Goal: Complete application form

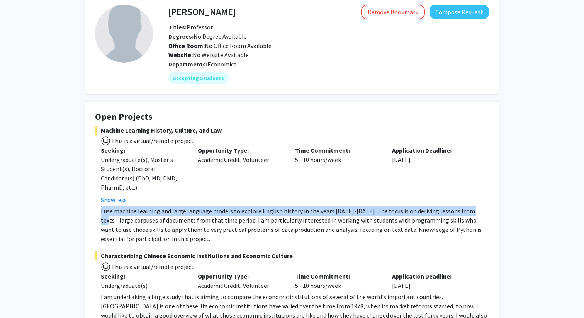
scroll to position [60, 0]
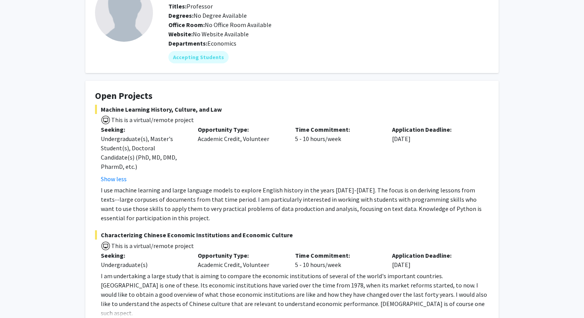
click at [377, 90] on fg-card "Open Projects Machine Learning History, Culture, and Law This is a virtual/remo…" at bounding box center [291, 210] width 413 height 259
click at [153, 220] on p "I use machine learning and large language models to explore English history in …" at bounding box center [295, 203] width 388 height 37
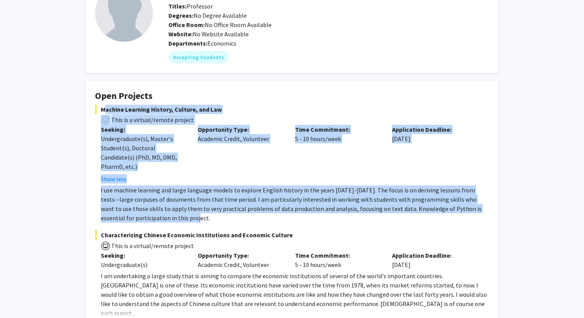
drag, startPoint x: 153, startPoint y: 220, endPoint x: 99, endPoint y: 107, distance: 125.0
click at [99, 107] on div "Machine Learning History, Culture, and Law This is a virtual/remote project See…" at bounding box center [292, 164] width 394 height 118
copy div "Machine Learning History, Culture, and Law This is a virtual/remote project See…"
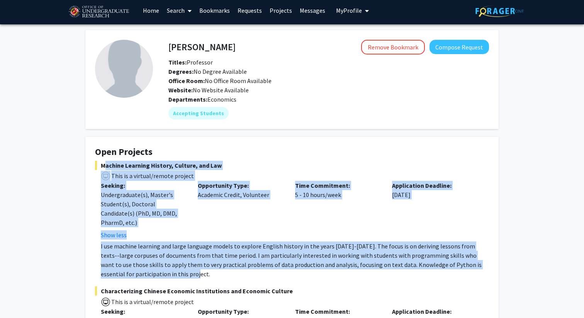
scroll to position [0, 0]
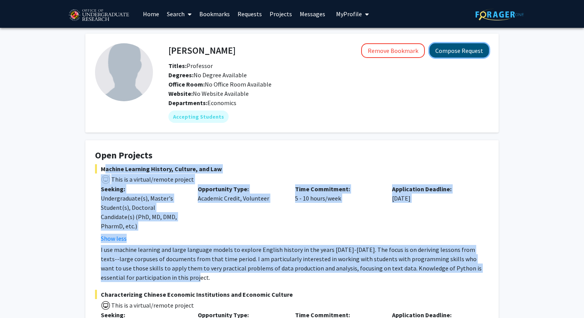
click at [441, 52] on button "Compose Request" at bounding box center [460, 50] width 60 height 14
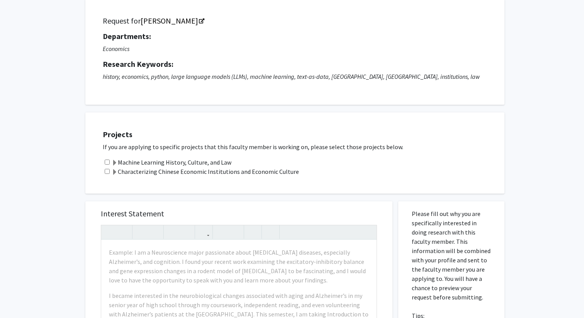
scroll to position [55, 0]
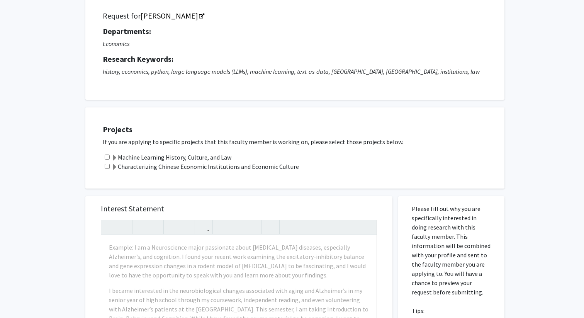
click at [108, 158] on input "checkbox" at bounding box center [107, 157] width 5 height 5
checkbox input "true"
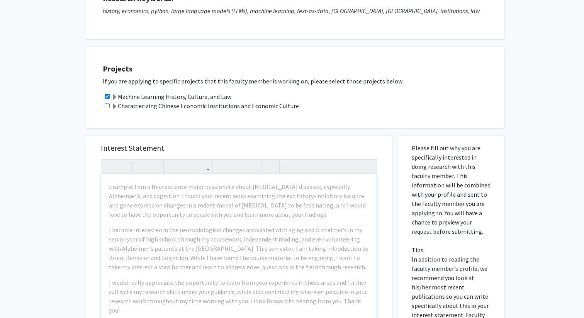
scroll to position [123, 0]
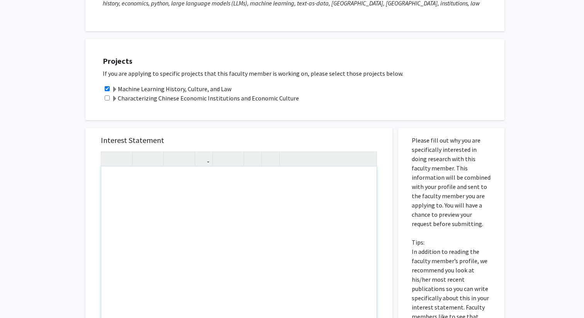
click at [177, 219] on div "Note to users with screen readers: Please press Alt+0 or Option+0 to deactivate…" at bounding box center [238, 255] width 275 height 177
paste div "Note to users with screen readers: Please press Alt+0 or Option+0 to deactivate…"
type textarea "<p>Machine Learning History, Culture, and Law</p><p>&nbsp;This is a virtual/rem…"
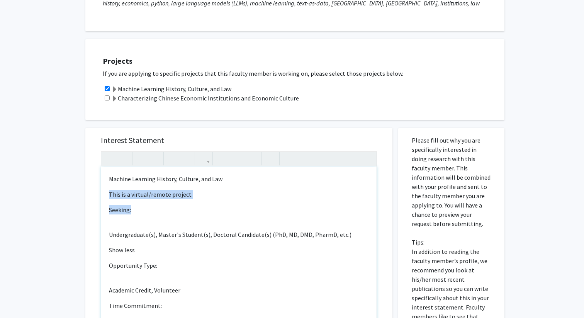
drag, startPoint x: 139, startPoint y: 209, endPoint x: 110, endPoint y: 189, distance: 35.3
click at [110, 189] on div "Machine Learning History, Culture, and Law This is a virtual/remote project See…" at bounding box center [238, 255] width 275 height 177
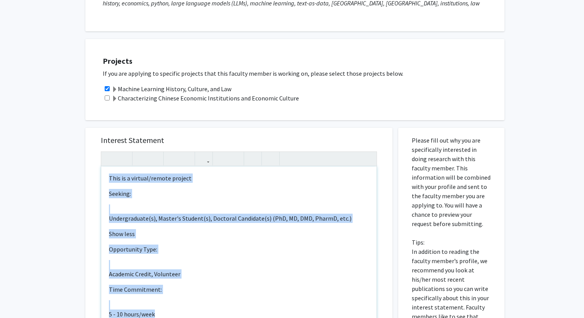
scroll to position [1, 0]
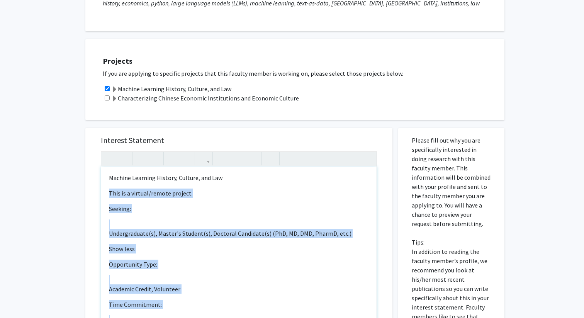
drag, startPoint x: 162, startPoint y: 302, endPoint x: 108, endPoint y: 192, distance: 122.7
click at [108, 192] on div "Machine Learning History, Culture, and Law This is a virtual/remote project See…" at bounding box center [238, 255] width 275 height 177
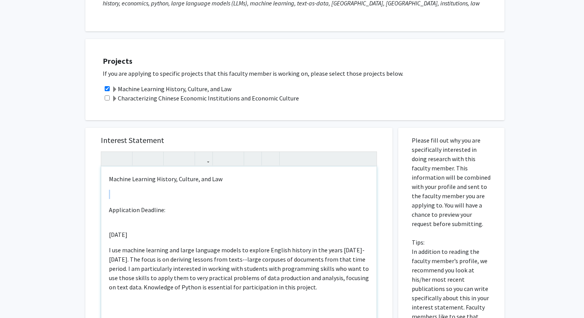
scroll to position [0, 0]
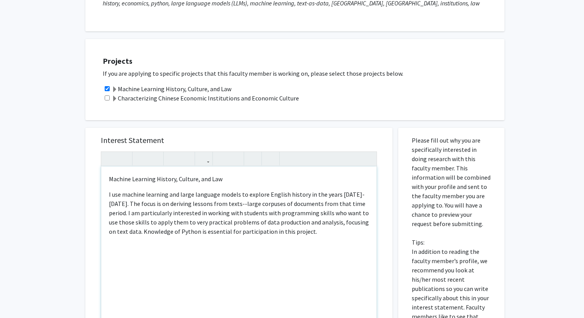
type textarea "<p>Machine Learning History, Culture, and Law</p><p>I use machine learning and …"
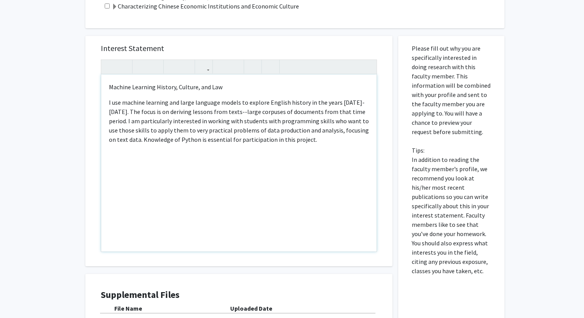
scroll to position [221, 0]
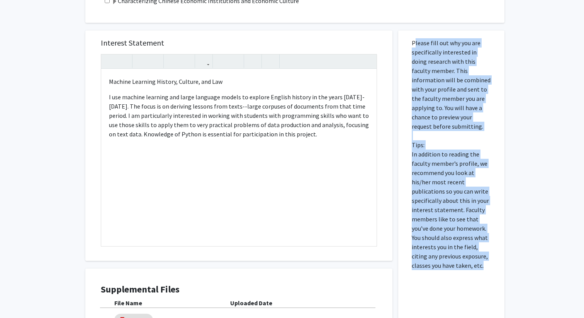
drag, startPoint x: 470, startPoint y: 268, endPoint x: 408, endPoint y: 35, distance: 240.7
click at [408, 35] on div "Please fill out why you are specifically interested in doing research with this…" at bounding box center [451, 221] width 95 height 380
copy p "Please fill out why you are specifically interested in doing research with this…"
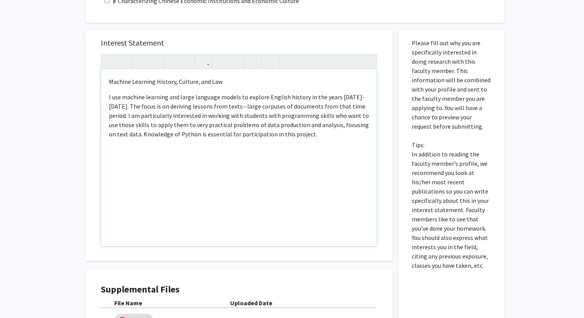
click at [296, 141] on div "Machine Learning History, Culture, and Law I use machine learning and large lan…" at bounding box center [238, 157] width 275 height 177
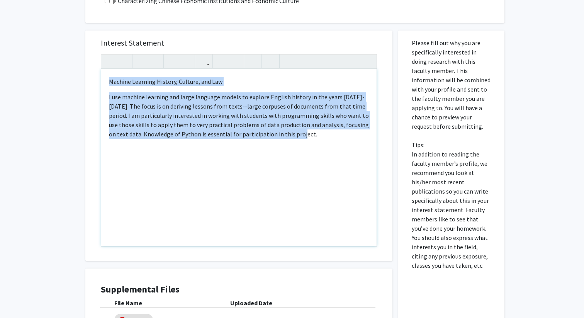
copy div "Machine Learning History, Culture, and Law I use machine learning and large lan…"
click at [306, 149] on div "Machine Learning History, Culture, and Law I use machine learning and large lan…" at bounding box center [238, 157] width 275 height 177
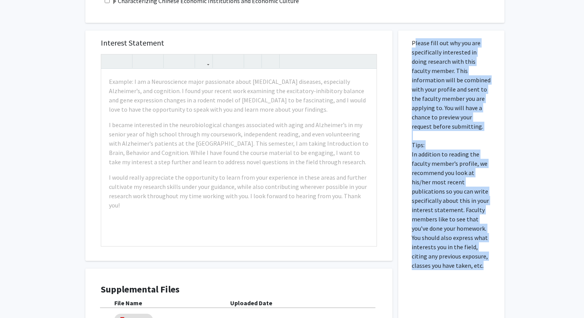
drag, startPoint x: 411, startPoint y: 42, endPoint x: 474, endPoint y: 266, distance: 232.8
click at [474, 266] on div "Please fill out why you are specifically interested in doing research with this…" at bounding box center [451, 221] width 95 height 380
copy p "Please fill out why you are specifically interested in doing research with this…"
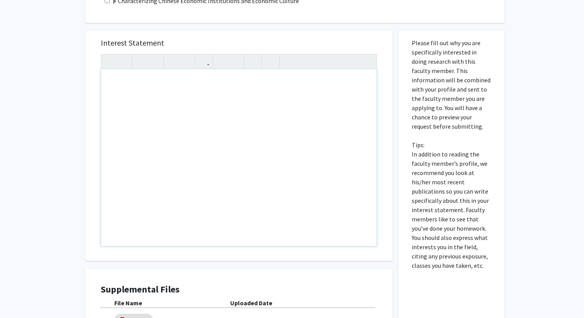
click at [183, 142] on div "Note to users with screen readers: Please press Alt+0 or Option+0 to deactivate…" at bounding box center [238, 157] width 275 height 177
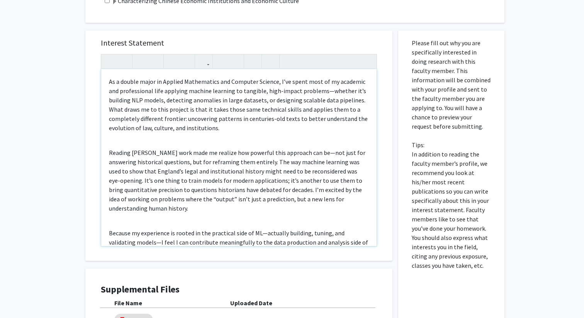
click at [173, 79] on p "As a double major in Applied Mathematics and Computer Science, I’ve spent most …" at bounding box center [239, 105] width 260 height 56
click at [326, 92] on p "As a double major in Applied Mathematics and Computer Science, I’ve spent most …" at bounding box center [239, 105] width 260 height 56
drag, startPoint x: 187, startPoint y: 92, endPoint x: 231, endPoint y: 93, distance: 44.1
click at [231, 93] on p "As a double major in Applied Mathematics and Computer Science, I’ve spent most …" at bounding box center [239, 105] width 260 height 56
drag, startPoint x: 226, startPoint y: 93, endPoint x: 202, endPoint y: 91, distance: 24.1
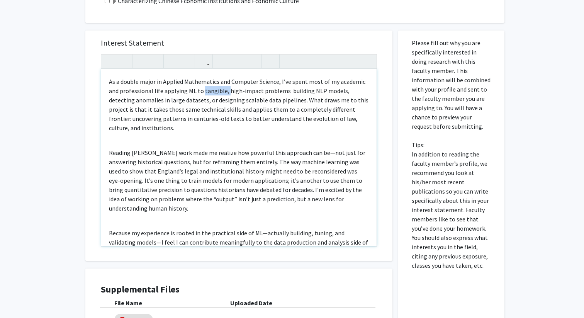
click at [202, 91] on p "As a double major in Applied Mathematics and Computer Science, I’ve spent most …" at bounding box center [239, 105] width 260 height 56
click at [261, 91] on p "As a double major in Applied Mathematics and Computer Science, I’ve spent most …" at bounding box center [239, 105] width 260 height 56
click at [294, 91] on p "As a double major in Applied Mathematics and Computer Science, I’ve spent most …" at bounding box center [239, 105] width 260 height 56
click at [344, 95] on p "As a double major in Applied Mathematics and Computer Science, I’ve spent most …" at bounding box center [239, 105] width 260 height 56
click at [214, 102] on p "As a double major in Applied Mathematics and Computer Science, I’ve spent most …" at bounding box center [239, 105] width 260 height 56
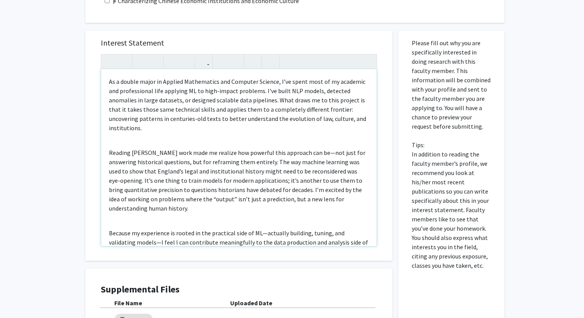
click at [187, 101] on p "As a double major in Applied Mathematics and Computer Science, I’ve spent most …" at bounding box center [239, 105] width 260 height 56
click at [289, 123] on p "As a double major in Applied Mathematics and Computer Science, I’ve spent most …" at bounding box center [239, 105] width 260 height 56
click at [281, 102] on p "As a double major in Applied Mathematics and Computer Science, I’ve spent most …" at bounding box center [239, 105] width 260 height 56
click at [149, 107] on p "As a double major in Applied Mathematics and Computer Science, I’ve spent most …" at bounding box center [239, 105] width 260 height 56
click at [176, 92] on p "As a double major in Applied Mathematics and Computer Science, I’ve spent most …" at bounding box center [239, 105] width 260 height 56
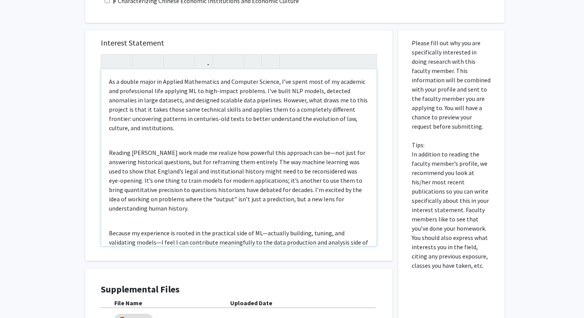
click at [253, 110] on p "As a double major in Applied Mathematics and Computer Science, I’ve spent most …" at bounding box center [239, 105] width 260 height 56
click at [309, 111] on p "As a double major in Applied Mathematics and Computer Science, I’ve spent most …" at bounding box center [239, 105] width 260 height 56
click at [327, 153] on p "Reading [PERSON_NAME] work made me realize how powerful this approach can be—no…" at bounding box center [239, 180] width 260 height 65
click at [198, 124] on p "As a double major in Applied Mathematics and Computer Science, I’ve spent most …" at bounding box center [239, 105] width 260 height 56
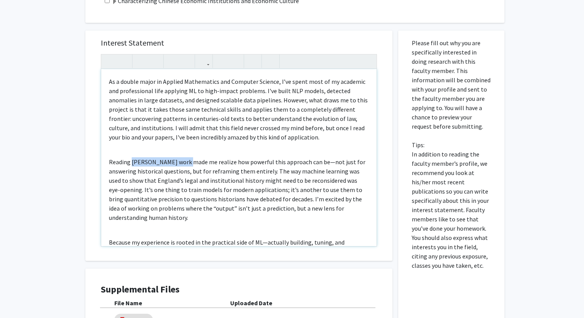
drag, startPoint x: 179, startPoint y: 161, endPoint x: 133, endPoint y: 160, distance: 46.0
click at [133, 160] on p "Reading [PERSON_NAME] work made me realize how powerful this approach can be—no…" at bounding box center [239, 189] width 260 height 65
click at [297, 163] on p "Reading your work made me realise how powerful this approach can be—not just fo…" at bounding box center [239, 189] width 260 height 65
click at [161, 171] on p "Reading your work made me realise how powerful this approach can be for not jus…" at bounding box center [239, 189] width 260 height 65
click at [294, 163] on p "Reading your work made me realise how powerful this approach can be for not jus…" at bounding box center [239, 189] width 260 height 65
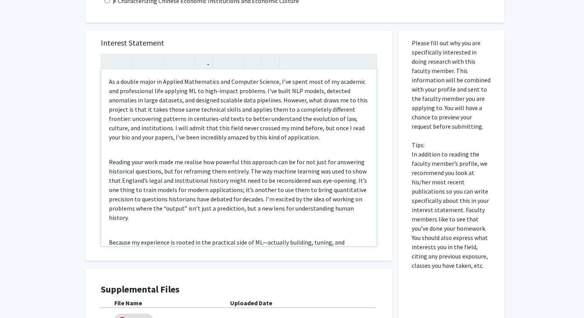
click at [284, 141] on p "As a double major in Applied Mathematics and Computer Science, I’ve spent most …" at bounding box center [239, 109] width 260 height 65
drag, startPoint x: 268, startPoint y: 172, endPoint x: 313, endPoint y: 174, distance: 44.5
click at [313, 174] on p "Reading your work made me realise how powerful this approach can be, not just f…" at bounding box center [239, 189] width 260 height 65
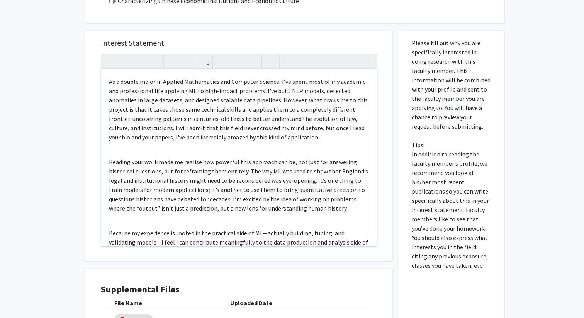
click at [191, 155] on div "As a double major in Applied Mathematics and Computer Science, I’ve spent most …" at bounding box center [238, 157] width 275 height 177
click at [266, 180] on p "Reading your work made me realise how powerful this approach can be, not just f…" at bounding box center [239, 185] width 260 height 56
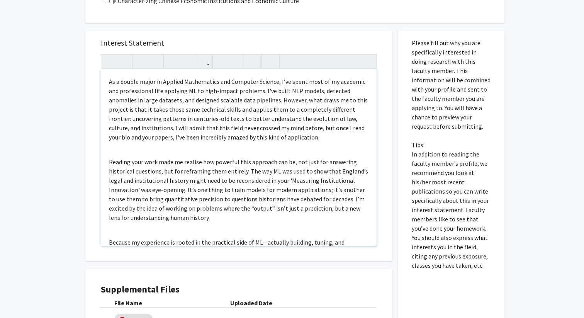
click at [279, 178] on p "Reading your work made me realise how powerful this approach can be, not just f…" at bounding box center [239, 189] width 260 height 65
click at [155, 191] on p "Reading your work made me realise how powerful this approach can be, not just f…" at bounding box center [239, 189] width 260 height 65
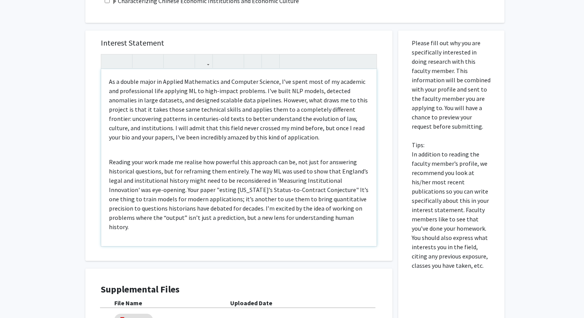
click at [187, 190] on p "Reading your work made me realise how powerful this approach can be, not just f…" at bounding box center [239, 194] width 260 height 74
click at [308, 189] on p "Reading your work made me realise how powerful this approach can be, not just f…" at bounding box center [239, 194] width 260 height 74
click at [188, 190] on p "Reading your work made me realise how powerful this approach can be, not just f…" at bounding box center [239, 194] width 260 height 74
click at [305, 190] on p "Reading your work made me realise how powerful this approach can be, not just f…" at bounding box center [239, 194] width 260 height 74
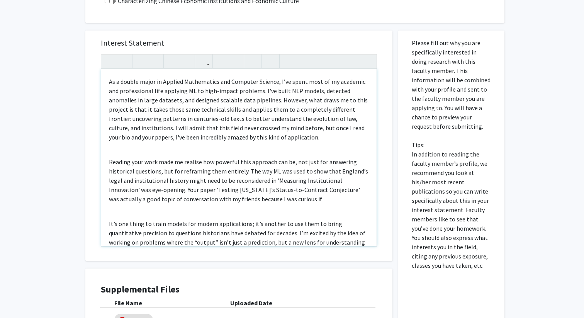
click at [293, 201] on p "Reading your work made me realise how powerful this approach can be, not just f…" at bounding box center [239, 180] width 260 height 46
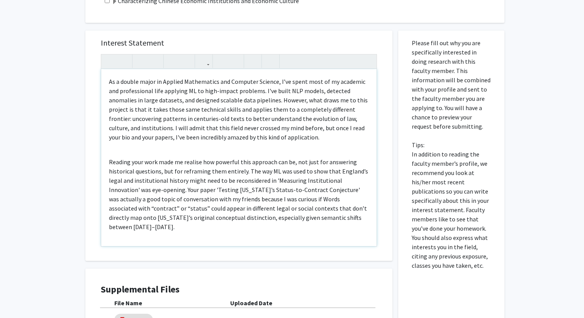
click at [269, 199] on p "Reading your work made me realise how powerful this approach can be, not just f…" at bounding box center [239, 194] width 260 height 74
click at [202, 202] on p "Reading your work made me realise how powerful this approach can be, not just f…" at bounding box center [239, 194] width 260 height 74
click at [325, 213] on p "Reading your work made me realise how powerful this approach can be, not just f…" at bounding box center [239, 194] width 260 height 74
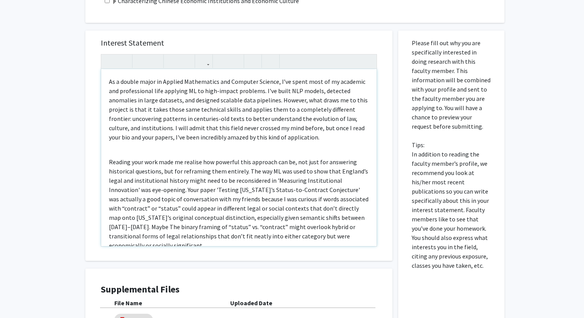
click at [326, 218] on p "Reading your work made me realise how powerful this approach can be, not just f…" at bounding box center [239, 203] width 260 height 93
click at [225, 211] on p "Reading your work made me realise how powerful this approach can be, not just f…" at bounding box center [239, 203] width 260 height 93
click at [263, 233] on p "Reading your work made me realise how powerful this approach can be, not just f…" at bounding box center [239, 203] width 260 height 93
click at [282, 227] on p "Reading your work made me realise how powerful this approach can be, not just f…" at bounding box center [239, 203] width 260 height 93
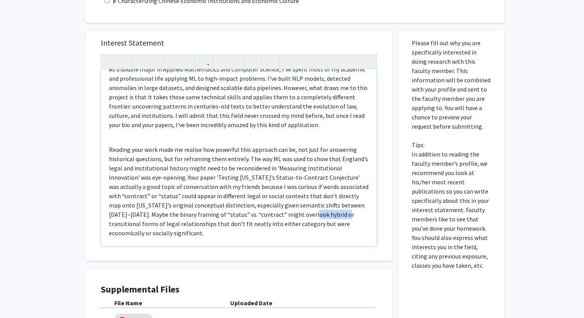
scroll to position [25, 0]
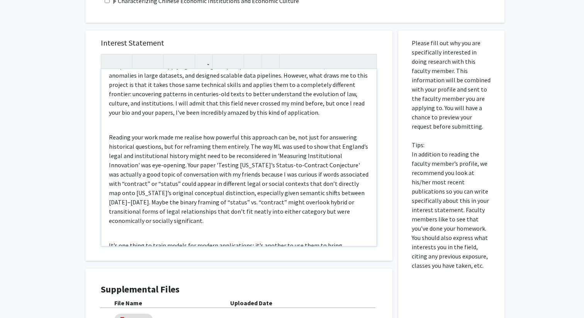
click at [336, 206] on p "Reading your work made me realise how powerful this approach can be, not just f…" at bounding box center [239, 179] width 260 height 93
click at [148, 212] on p "Reading your work made me realise how powerful this approach can be, not just f…" at bounding box center [239, 179] width 260 height 93
click at [354, 213] on p "Reading your work made me realise how powerful this approach can be, not just f…" at bounding box center [239, 179] width 260 height 93
click at [348, 211] on p "Reading your work made me realise how powerful this approach can be, not just f…" at bounding box center [239, 179] width 260 height 93
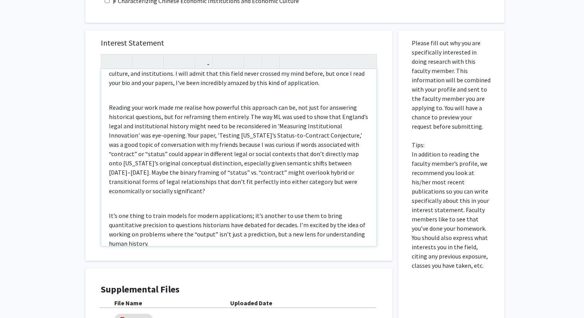
scroll to position [57, 0]
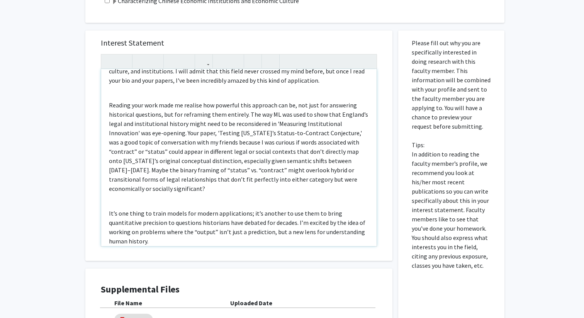
click at [229, 191] on div "As a double major in Applied Mathematics and Computer Science, I’ve spent most …" at bounding box center [238, 157] width 275 height 177
click at [247, 209] on p "It’s one thing to train models for modern applications; it’s another to use the…" at bounding box center [239, 227] width 260 height 37
click at [269, 209] on p "It’s one thing to train models for modern applications but it’s another to use …" at bounding box center [239, 227] width 260 height 37
click at [264, 209] on p "It’s one thing to train models for modern applications but it’s another to use …" at bounding box center [239, 227] width 260 height 37
click at [279, 174] on p "Reading your work made me realise how powerful this approach can be, not just f…" at bounding box center [239, 146] width 260 height 93
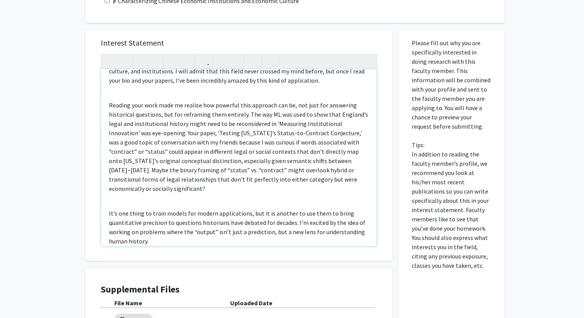
click at [231, 232] on p "It’s one thing to train models for modern applications, but it is another to us…" at bounding box center [239, 227] width 260 height 37
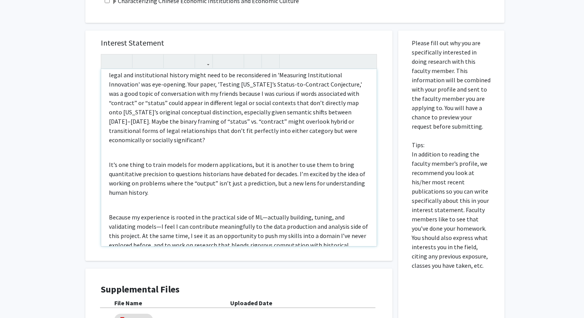
scroll to position [110, 0]
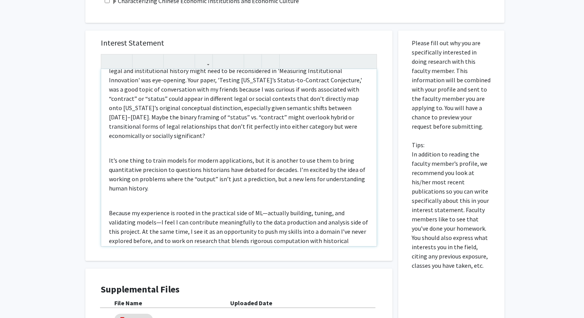
click at [189, 194] on div "As a double major in Applied Mathematics and Computer Science, I’ve spent most …" at bounding box center [238, 157] width 275 height 177
click at [264, 208] on p "Because my experience is rooted in the practical side of ML—actually building, …" at bounding box center [239, 231] width 260 height 46
click at [140, 225] on p "Because my experience is rooted in the practical side of ML - actually building…" at bounding box center [239, 231] width 260 height 46
click at [132, 213] on p "Because my experience is rooted in the practical side of ML - actually building…" at bounding box center [239, 231] width 260 height 46
click at [313, 187] on div "As a double major in Applied Mathematics and Computer Science, I’ve spent most …" at bounding box center [238, 157] width 275 height 177
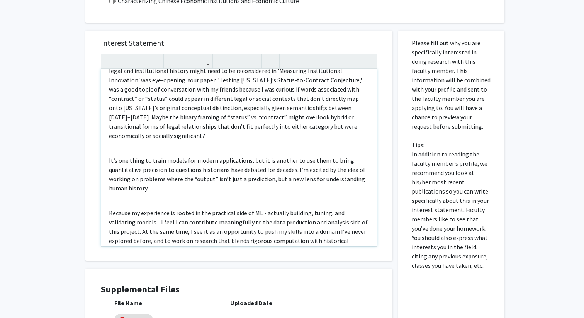
scroll to position [123, 0]
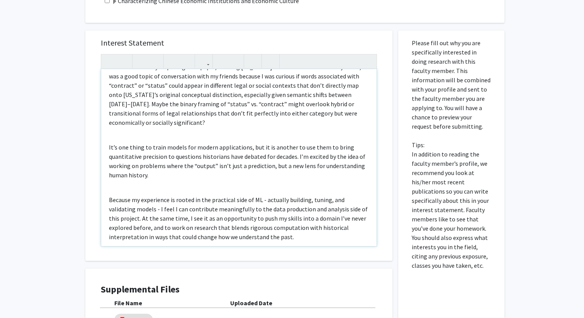
click at [237, 229] on p "Because my experience is rooted in the practical side of ML - actually building…" at bounding box center [239, 218] width 260 height 46
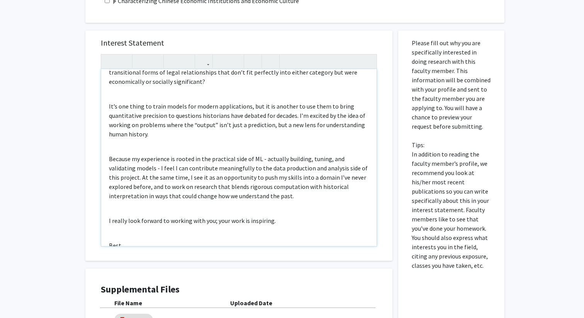
scroll to position [167, 0]
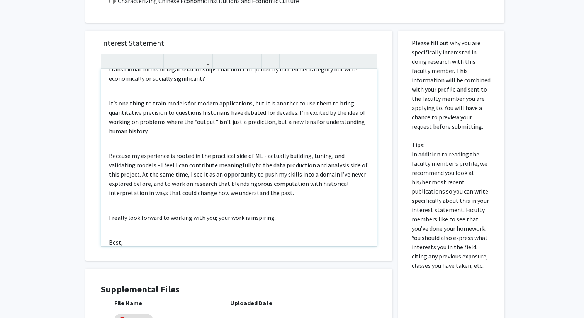
click at [279, 197] on div "As a double major in Applied Mathematics and Computer Science, I’ve spent most …" at bounding box center [238, 157] width 275 height 177
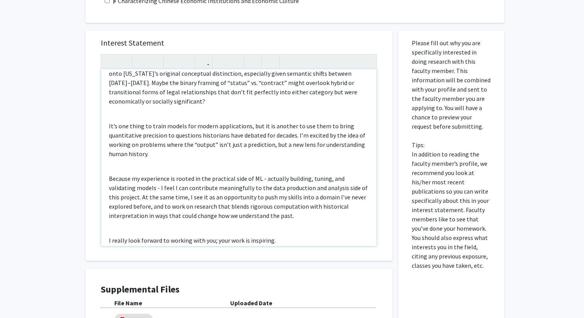
scroll to position [148, 0]
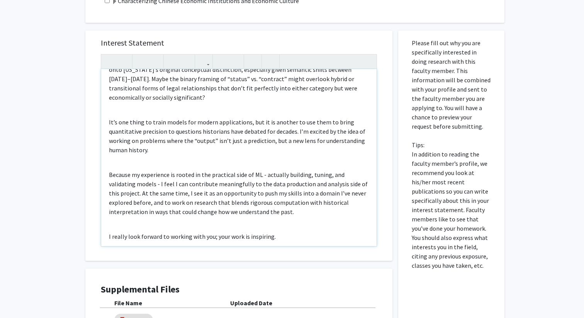
click at [191, 137] on p "It’s one thing to train models for modern applications, but it is another to us…" at bounding box center [239, 135] width 260 height 37
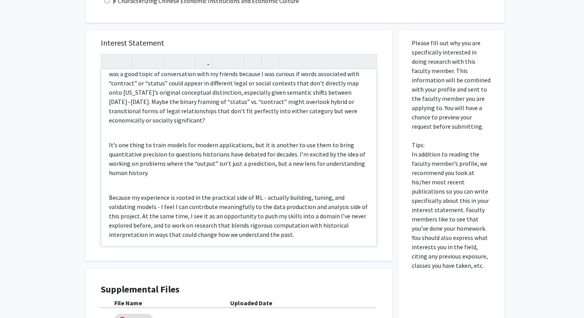
scroll to position [108, 0]
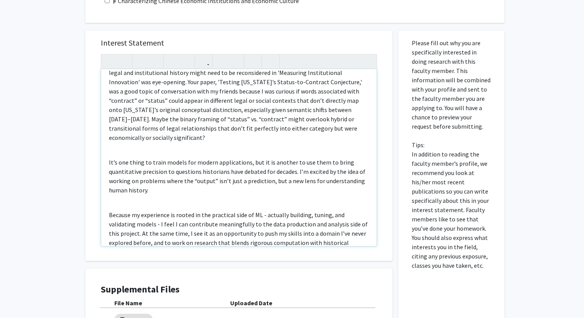
click at [364, 125] on p "Reading your work made me realise how powerful this approach can be, not just f…" at bounding box center [239, 95] width 260 height 93
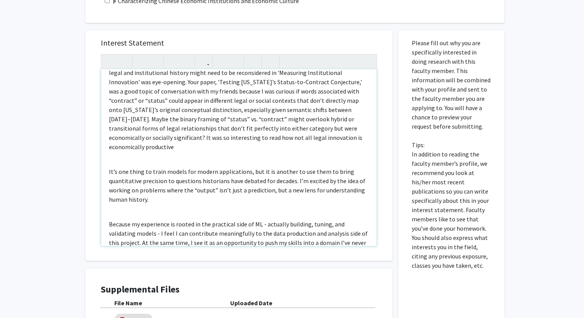
click at [235, 141] on p "Reading your work made me realise how powerful this approach can be, not just f…" at bounding box center [239, 100] width 260 height 102
click at [311, 138] on p "Reading your work made me realise how powerful this approach can be, not just f…" at bounding box center [239, 100] width 260 height 102
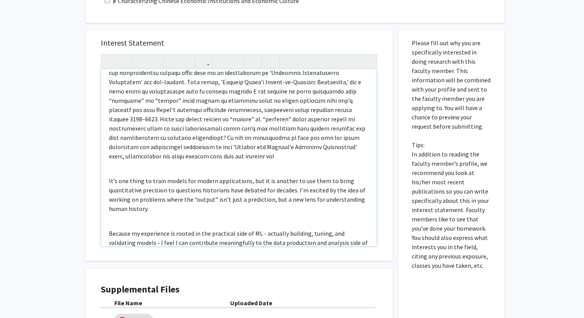
click at [334, 147] on p "Note to users with screen readers: Please press Alt+0 or Option+0 to deactivate…" at bounding box center [239, 104] width 260 height 111
click at [361, 148] on p "Note to users with screen readers: Please press Alt+0 or Option+0 to deactivate…" at bounding box center [239, 104] width 260 height 111
click at [359, 146] on p "Note to users with screen readers: Please press Alt+0 or Option+0 to deactivate…" at bounding box center [239, 104] width 260 height 111
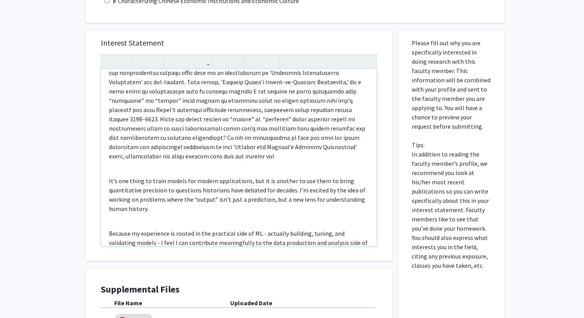
click at [359, 146] on p "Note to users with screen readers: Please press Alt+0 or Option+0 to deactivate…" at bounding box center [239, 104] width 260 height 111
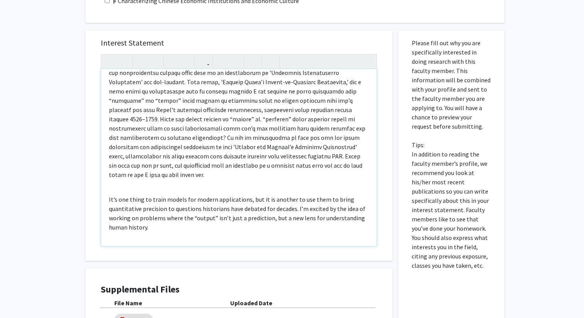
click at [177, 155] on p "Note to users with screen readers: Please press Alt+0 or Option+0 to deactivate…" at bounding box center [239, 114] width 260 height 130
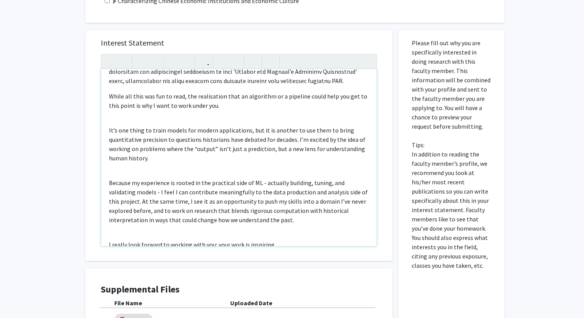
scroll to position [179, 0]
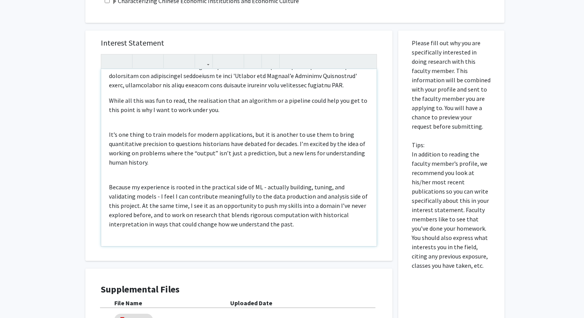
click at [109, 138] on p "It’s one thing to train models for modern applications, but it is another to us…" at bounding box center [239, 148] width 260 height 37
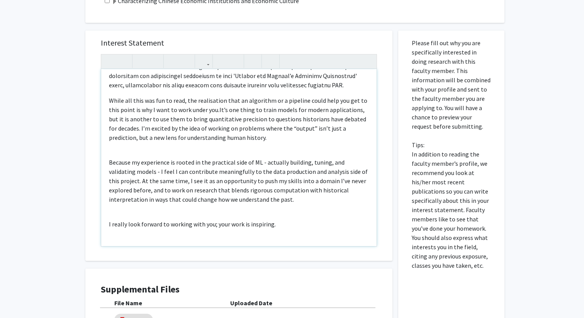
click at [131, 111] on p "While all this was fun to read, the realisation that an algorithm or a pipeline…" at bounding box center [239, 119] width 260 height 46
click at [230, 141] on span "It’s one thing to train models for modern applications, but it is another to us…" at bounding box center [238, 124] width 258 height 36
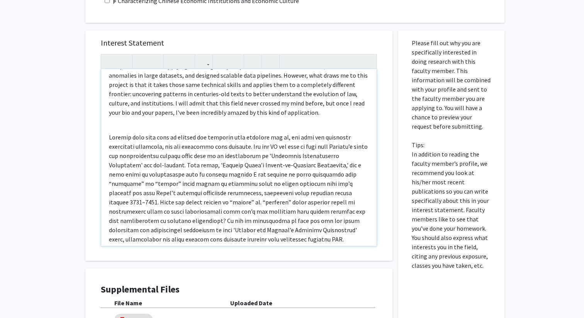
scroll to position [32, 0]
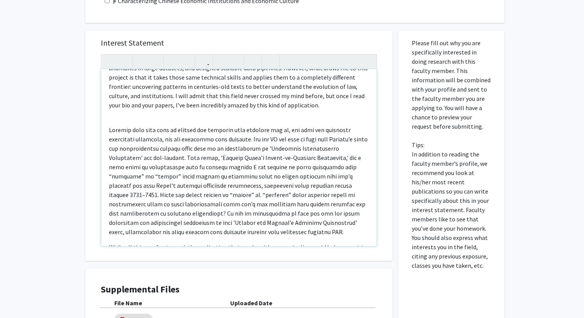
click at [230, 141] on p "Note to users with screen readers: Please press Alt+0 or Option+0 to deactivate…" at bounding box center [239, 180] width 260 height 111
copy div "Lo i dolors ametc ad Elitsed Doeiusmodte inc Utlabore Etdolor, M’al enima mini …"
click at [211, 107] on p "As a double major in Applied Mathematics and Computer Science, I’ve spent most …" at bounding box center [239, 77] width 260 height 65
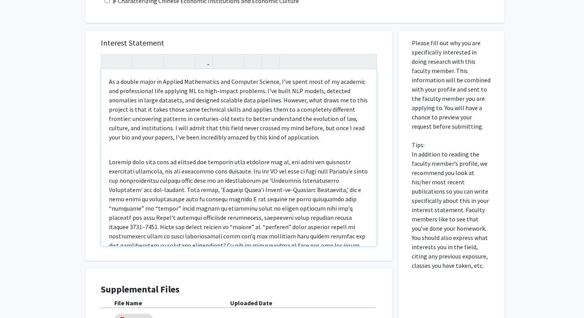
click at [148, 95] on p "As a double major in Applied Mathematics and Computer Science, I’ve spent most …" at bounding box center [239, 109] width 260 height 65
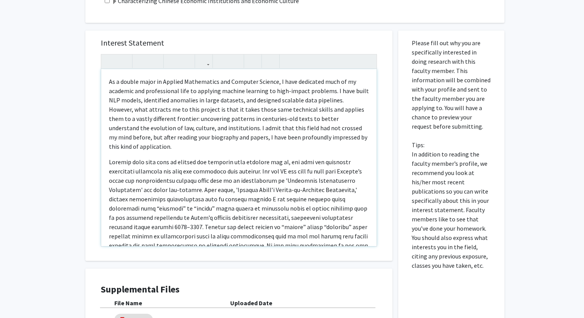
click at [187, 111] on p "As a double major in Applied Mathematics and Computer Science, I have dedicated…" at bounding box center [239, 114] width 260 height 74
drag, startPoint x: 214, startPoint y: 119, endPoint x: 249, endPoint y: 120, distance: 35.2
click at [249, 120] on p "As a double major in Applied Mathematics and Computer Science, I have dedicated…" at bounding box center [239, 114] width 260 height 74
click at [251, 119] on p "As a double major in Applied Mathematics and Computer Science, I have dedicated…" at bounding box center [239, 114] width 260 height 74
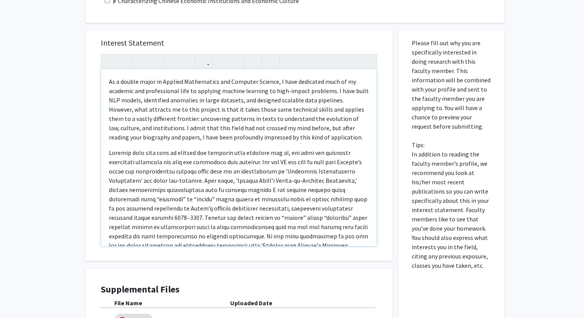
click at [152, 97] on p "As a double major in Applied Mathematics and Computer Science, I have dedicated…" at bounding box center [239, 109] width 260 height 65
drag, startPoint x: 141, startPoint y: 129, endPoint x: 171, endPoint y: 129, distance: 29.8
click at [171, 129] on p "As a double major in Applied Mathematics and Computer Science, I have dedicated…" at bounding box center [239, 109] width 260 height 65
click at [208, 119] on p "As a double major in Applied Mathematics and Computer Science, I have dedicated…" at bounding box center [239, 109] width 260 height 65
click at [273, 132] on p "As a double major in Applied Mathematics and Computer Science, I have dedicated…" at bounding box center [239, 109] width 260 height 65
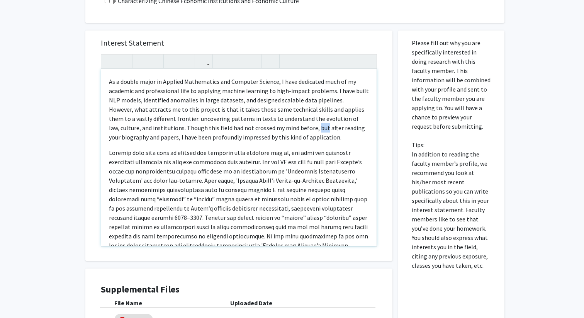
click at [273, 132] on p "As a double major in Applied Mathematics and Computer Science, I have dedicated…" at bounding box center [239, 109] width 260 height 65
click at [325, 138] on p "As a double major in Applied Mathematics and Computer Science, I have dedicated…" at bounding box center [239, 109] width 260 height 65
click at [364, 129] on p "As a double major in Applied Mathematics and Computer Science, I have dedicated…" at bounding box center [239, 109] width 260 height 65
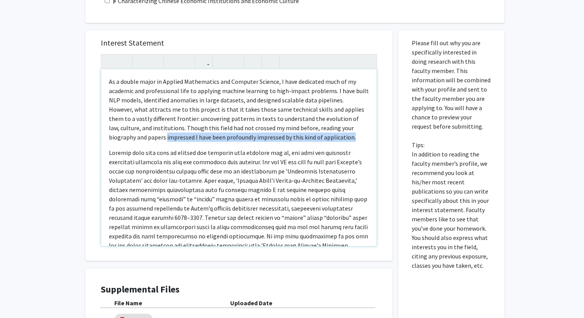
drag, startPoint x: 299, startPoint y: 139, endPoint x: 108, endPoint y: 141, distance: 191.3
click at [108, 141] on div "As a double major in Applied Mathematics and Computer Science, I have dedicated…" at bounding box center [238, 157] width 275 height 177
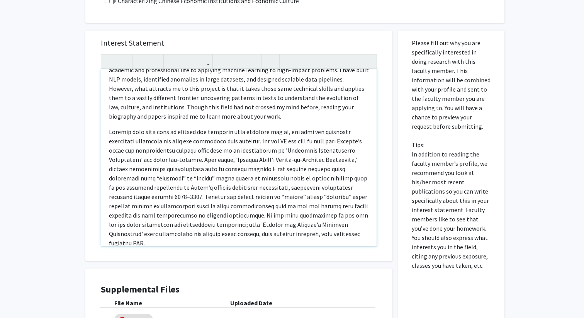
scroll to position [24, 0]
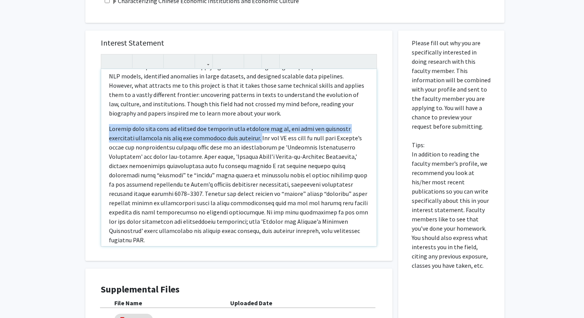
drag, startPoint x: 255, startPoint y: 139, endPoint x: 97, endPoint y: 129, distance: 158.3
click at [97, 129] on div "Interest Statement As a double major in Applied Mathematics and Computer Scienc…" at bounding box center [239, 146] width 292 height 230
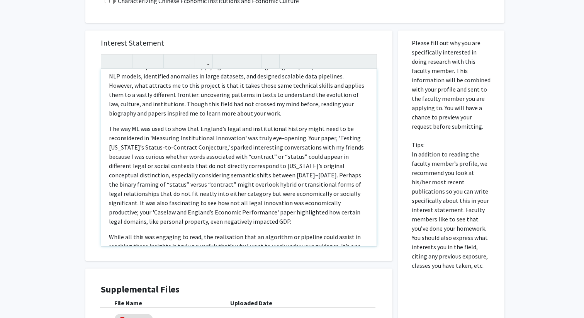
click at [173, 117] on p "As a double major in Applied Mathematics and Computer Science, I have dedicated…" at bounding box center [239, 85] width 260 height 65
click at [251, 294] on p "The way ML was used to show that England’s legal and institutional history migh…" at bounding box center [239, 317] width 260 height 46
click at [343, 294] on p "The way ML was used to show that England’s legal and institutional history migh…" at bounding box center [239, 317] width 260 height 46
click at [209, 294] on p "The way ML was used to show that England’s legal and institutional history migh…" at bounding box center [239, 317] width 260 height 46
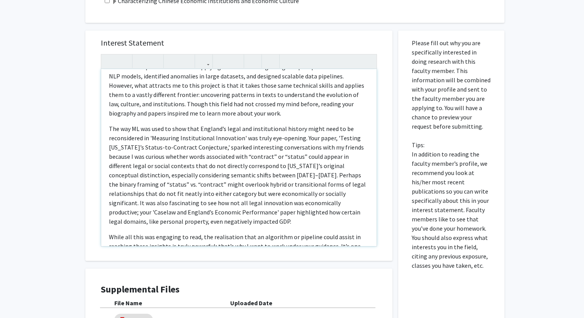
click at [248, 294] on p "The way ML was used to show that England’s legal and institutional history migh…" at bounding box center [239, 317] width 260 height 46
click at [289, 294] on p "The way ML was used to show that England’s legal and institutional history migh…" at bounding box center [239, 317] width 260 height 46
click at [214, 294] on p "The way ML was used to show that England’s legal and institutional history migh…" at bounding box center [239, 317] width 260 height 46
click at [303, 294] on p "The way ML was used to show that England’s legal and institutional history migh…" at bounding box center [239, 317] width 260 height 46
click at [225, 294] on p "The way ML was used to show that England’s legal and institutional history migh…" at bounding box center [239, 317] width 260 height 46
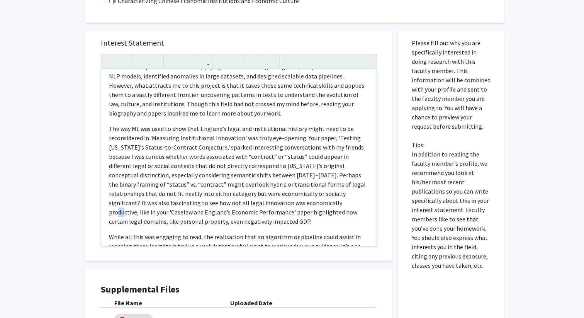
click at [225, 294] on p "The way ML was used to show that England’s legal and institutional history migh…" at bounding box center [239, 317] width 260 height 46
click at [240, 294] on p "The way ML was used to show that England’s legal and institutional history migh…" at bounding box center [239, 317] width 260 height 46
click at [198, 294] on p "The way ML was used to show that England’s legal and institutional history migh…" at bounding box center [239, 317] width 260 height 46
click at [238, 294] on p "The way ML was used to show that England’s legal and institutional history migh…" at bounding box center [239, 317] width 260 height 46
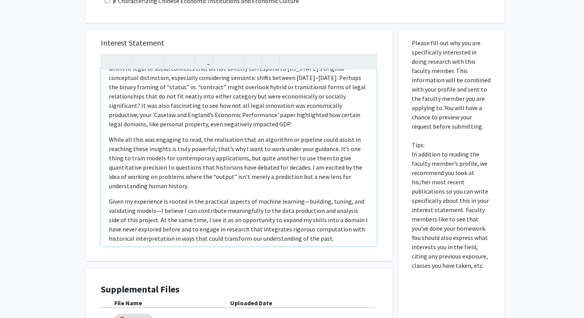
scroll to position [130, 0]
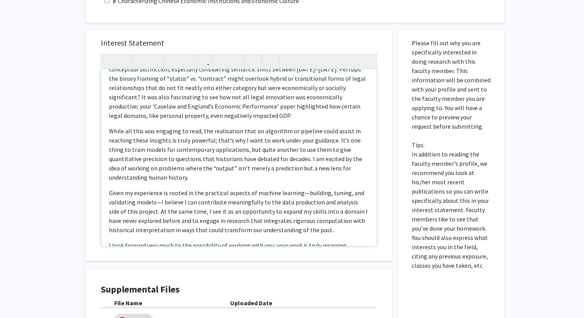
click at [184, 241] on p "While all this was engaging to read, the realisation that an algorithm or pipel…" at bounding box center [239, 245] width 260 height 9
click at [228, 241] on p "While all this was engaging to read, the realisation that an algorithm or pipel…" at bounding box center [239, 245] width 260 height 9
click at [303, 241] on p "While all this was engaging to read, the realisation that an algorithm or pipel…" at bounding box center [239, 245] width 260 height 9
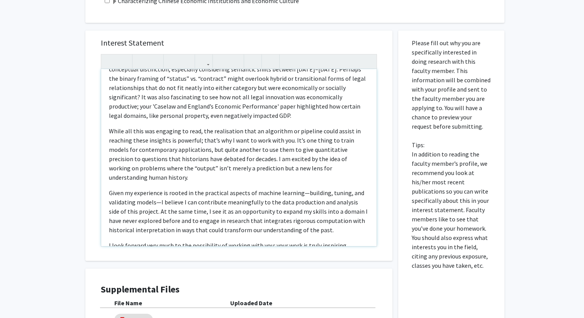
click at [321, 241] on p "While all this was engaging to read, the realisation that an algorithm or pipel…" at bounding box center [239, 245] width 260 height 9
click at [303, 256] on p "Given my experience is rooted in the practical aspects of machine learning—buil…" at bounding box center [239, 260] width 260 height 9
click at [160, 256] on p "Given my experience is rooted in the practical aspects of machine learning - bu…" at bounding box center [239, 260] width 260 height 9
click at [224, 256] on p "Given my experience is rooted in the practical aspects of machine learning - bu…" at bounding box center [239, 260] width 260 height 9
click at [225, 241] on p "While all this was engaging to read, the realisation that an algorithm or pipel…" at bounding box center [239, 245] width 260 height 9
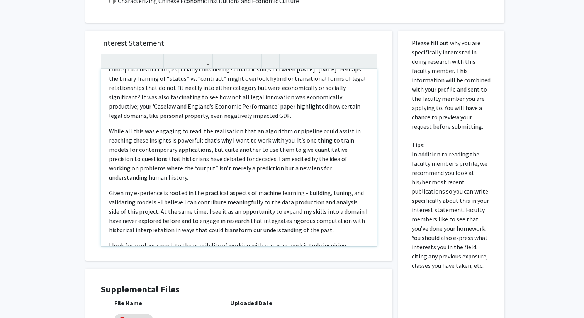
scroll to position [160, 0]
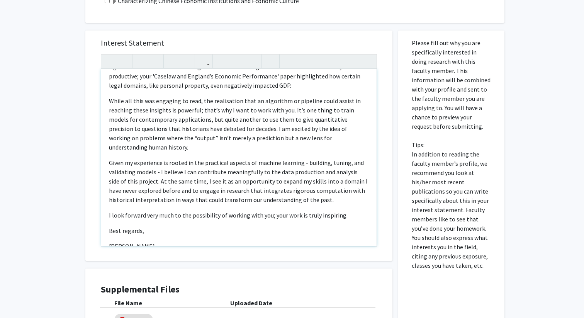
click at [153, 221] on div "As a double major in Applied Mathematics and Computer Science, I have dedicated…" at bounding box center [238, 157] width 275 height 177
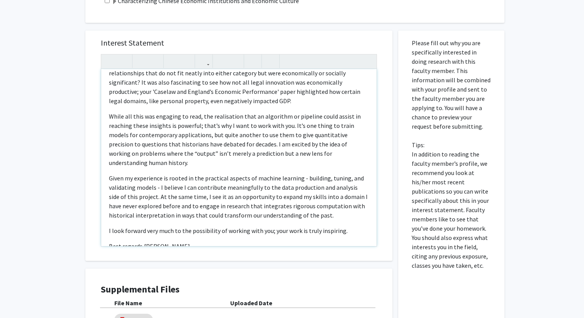
type textarea "<l>Ip d sitame conse ad Elitsed Doeiusmodte inc Utlabore Etdolor, M aliq enimad…"
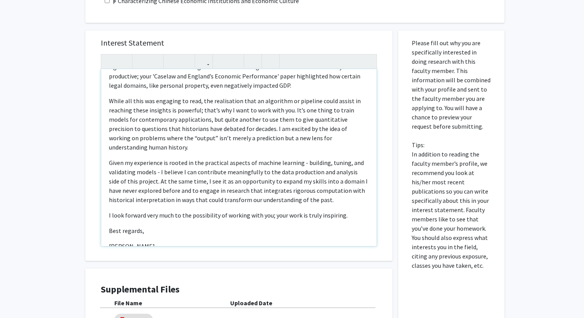
click at [204, 226] on p "Given my experience is rooted in the practical aspects of machine learning - bu…" at bounding box center [239, 230] width 260 height 9
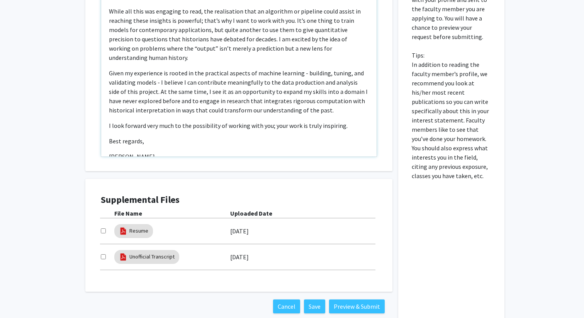
scroll to position [311, 0]
click at [204, 136] on p "Given my experience is rooted in the practical aspects of machine learning - bu…" at bounding box center [239, 140] width 260 height 9
copy div "Lo i dolors ametc ad Elitsed Doeiusmodte inc Utlabore Etdolor, M aliq enimadmin…"
click at [101, 231] on input "checkbox" at bounding box center [103, 230] width 5 height 5
checkbox input "true"
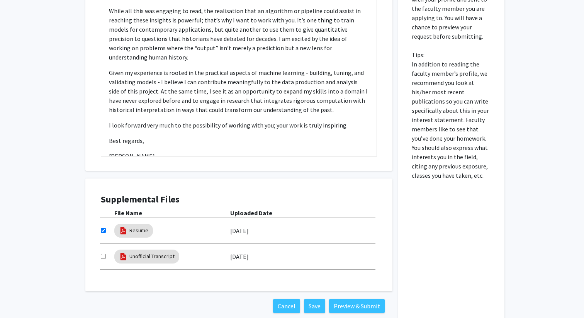
click at [102, 254] on input "checkbox" at bounding box center [103, 256] width 5 height 5
checkbox input "true"
click at [343, 306] on button "Preview & Submit" at bounding box center [357, 306] width 56 height 14
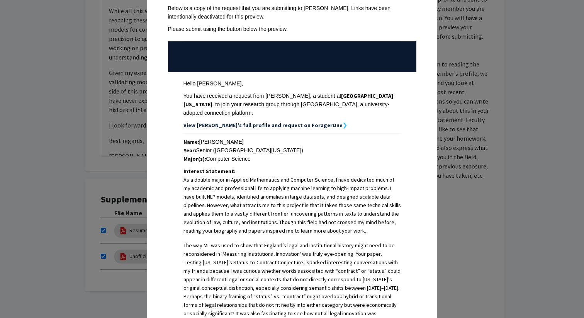
scroll to position [55, 0]
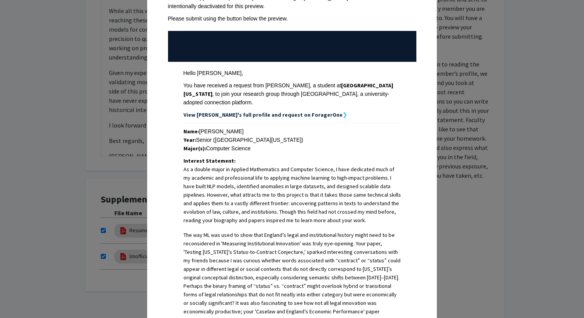
click at [237, 114] on strong "View [PERSON_NAME]'s full profile and request on ForagerOne" at bounding box center [263, 114] width 159 height 7
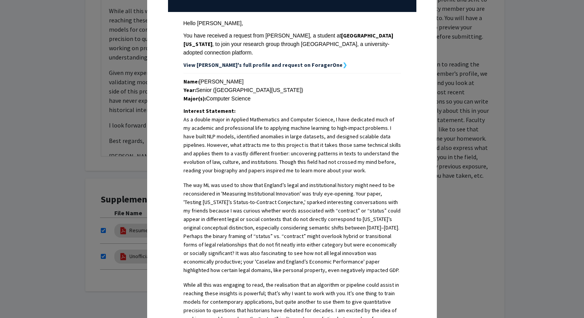
scroll to position [0, 0]
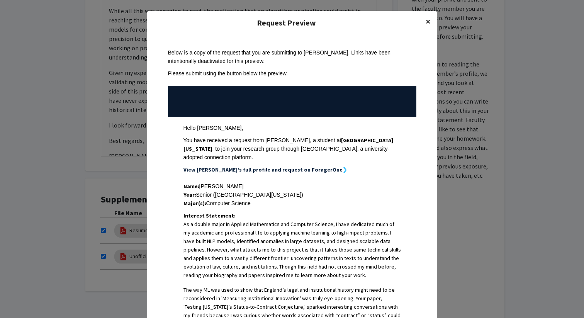
click at [428, 20] on span "×" at bounding box center [428, 21] width 5 height 12
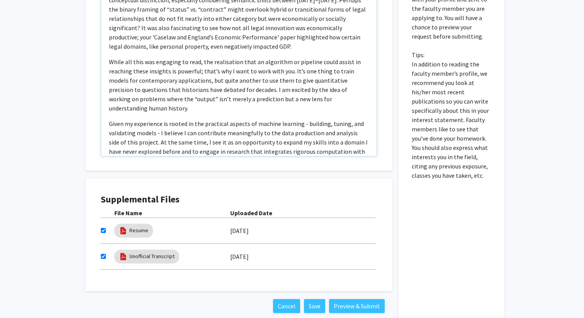
scroll to position [95, 0]
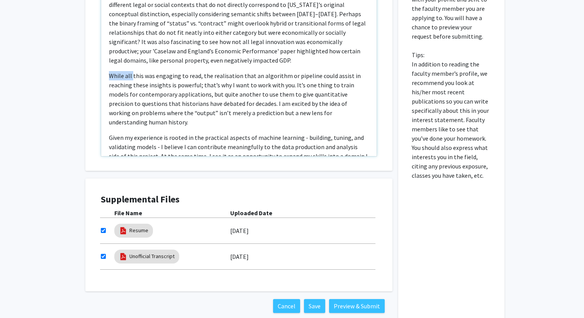
drag, startPoint x: 132, startPoint y: 68, endPoint x: 107, endPoint y: 68, distance: 24.7
click at [107, 68] on div "As a double major in Applied Mathematics and Computer Science, I have dedicated…" at bounding box center [238, 67] width 275 height 177
click at [187, 185] on p "All this was engaging to read, the realisation that an algorithm or pipeline co…" at bounding box center [239, 189] width 260 height 9
type textarea "<l>Ip d sitame conse ad Elitsed Doeiusmodte inc Utlabore Etdolor, M aliq enimad…"
click at [226, 185] on p "All this was engaging to read, and the realisation that an algorithm or pipelin…" at bounding box center [239, 189] width 260 height 9
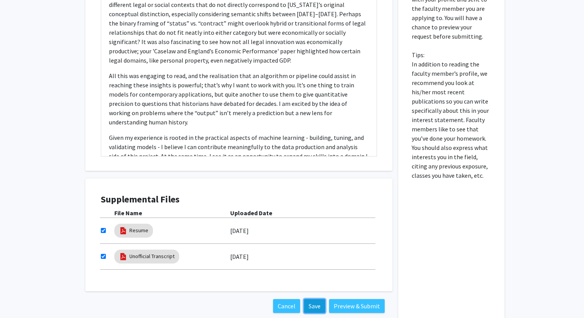
click at [315, 307] on button "Save" at bounding box center [314, 306] width 21 height 14
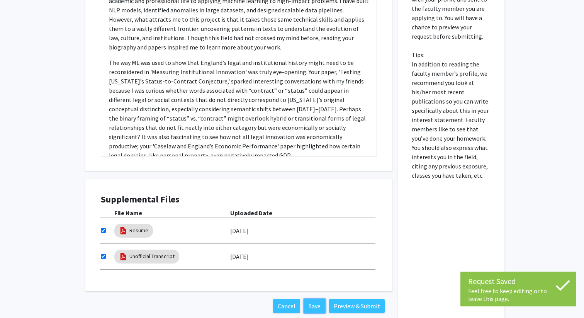
scroll to position [0, 0]
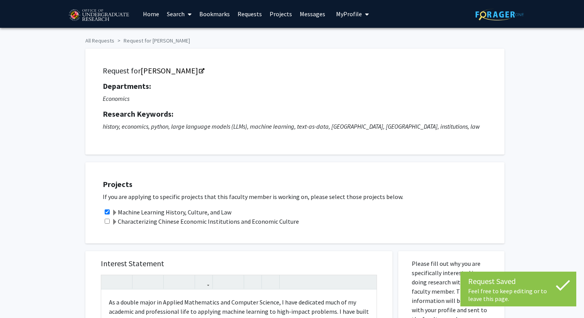
click at [344, 18] on button "My Profile" at bounding box center [352, 14] width 37 height 28
click at [369, 40] on span "[PERSON_NAME]" at bounding box center [384, 36] width 47 height 9
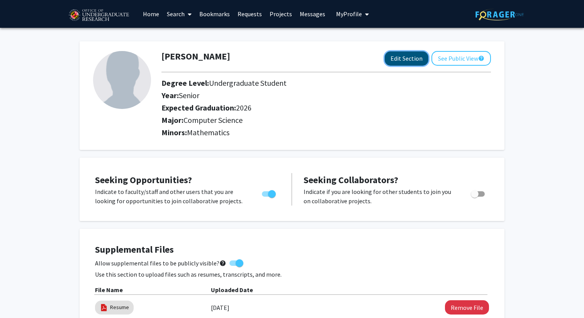
click at [402, 61] on button "Edit Section" at bounding box center [407, 58] width 44 height 14
select select "senior"
select select "2026"
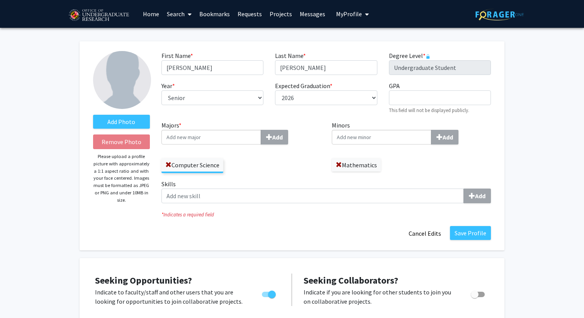
click at [227, 142] on input "Majors * Add" at bounding box center [212, 137] width 100 height 15
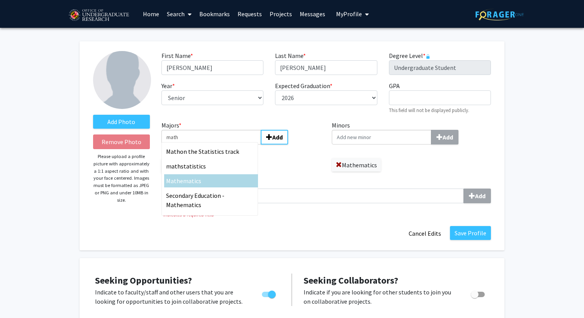
type input "math"
click at [211, 177] on div "Math ematics" at bounding box center [211, 180] width 90 height 9
click at [211, 145] on input "math" at bounding box center [212, 137] width 100 height 15
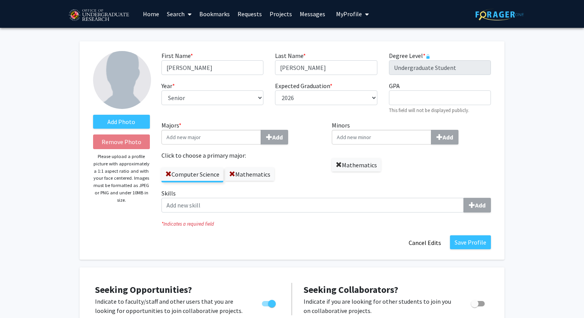
click at [339, 164] on span at bounding box center [339, 165] width 6 height 6
click at [473, 247] on button "Save Profile" at bounding box center [470, 242] width 41 height 14
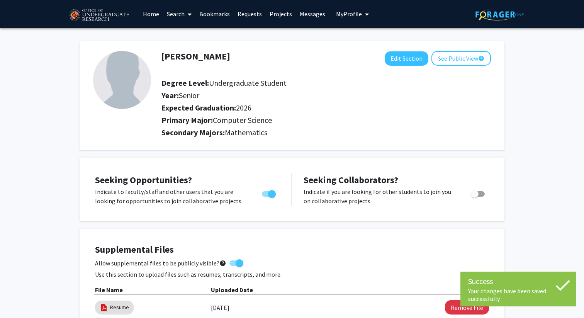
click at [211, 15] on link "Bookmarks" at bounding box center [215, 13] width 38 height 27
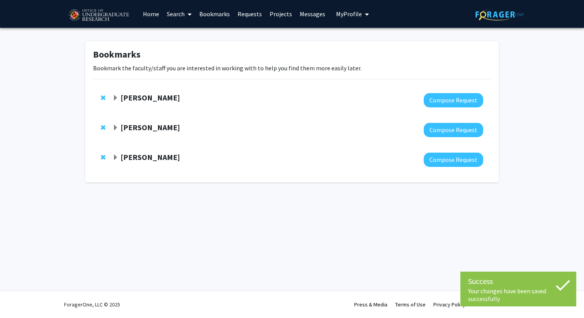
click at [309, 17] on link "Messages" at bounding box center [312, 13] width 33 height 27
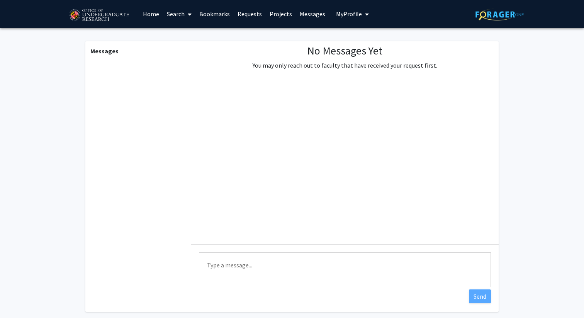
click at [287, 15] on link "Projects" at bounding box center [281, 13] width 30 height 27
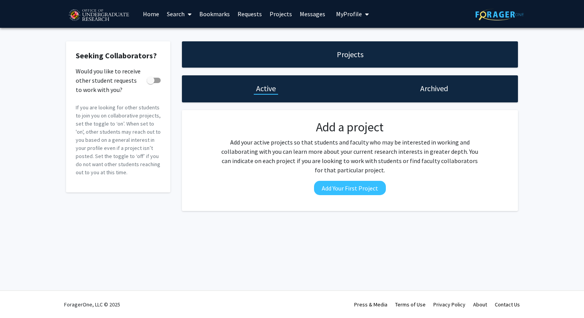
click at [236, 17] on link "Requests" at bounding box center [250, 13] width 32 height 27
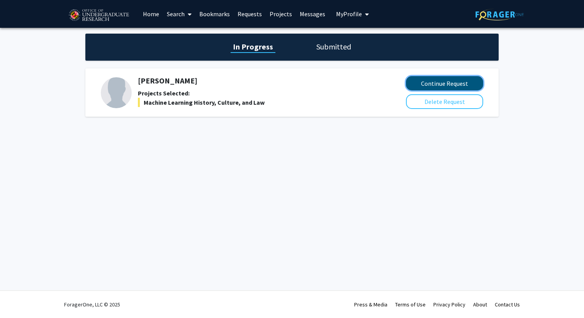
click at [424, 85] on button "Continue Request" at bounding box center [444, 83] width 77 height 14
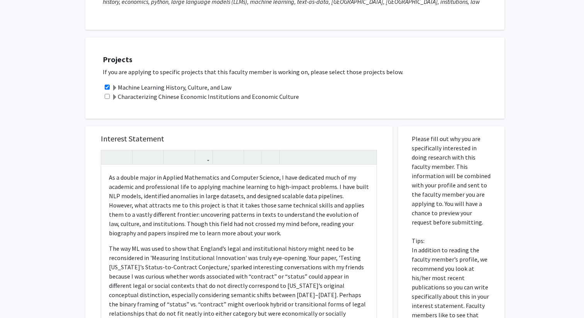
scroll to position [354, 0]
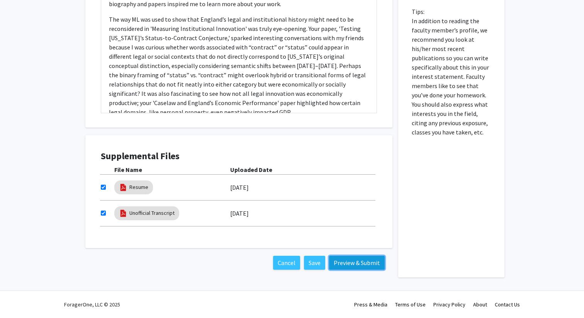
click at [353, 264] on button "Preview & Submit" at bounding box center [357, 263] width 56 height 14
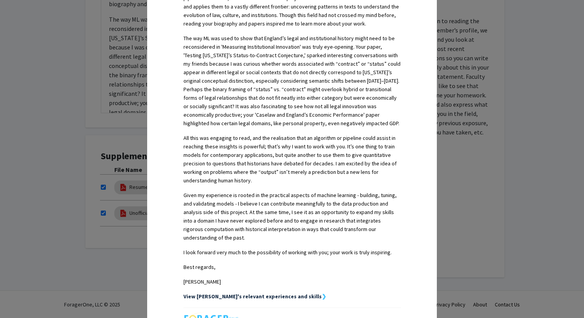
scroll to position [352, 0]
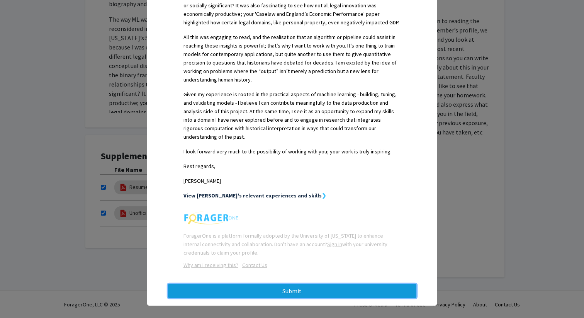
click at [269, 289] on button "Submit" at bounding box center [292, 291] width 248 height 14
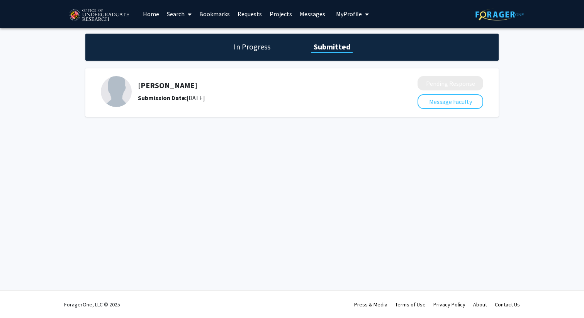
click at [186, 15] on span at bounding box center [188, 14] width 7 height 27
click at [216, 9] on link "Bookmarks" at bounding box center [215, 13] width 38 height 27
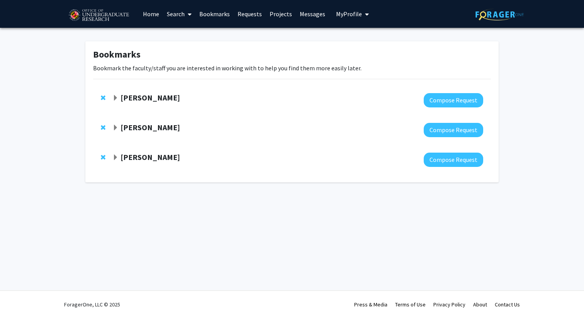
click at [102, 126] on span "Remove Peter Murrell from bookmarks" at bounding box center [103, 127] width 5 height 6
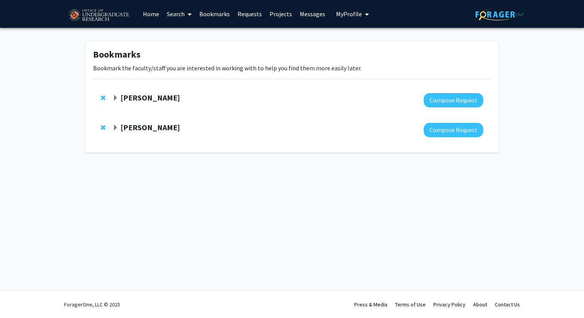
click at [117, 95] on span "Expand Dong Liang Bookmark" at bounding box center [115, 98] width 6 height 6
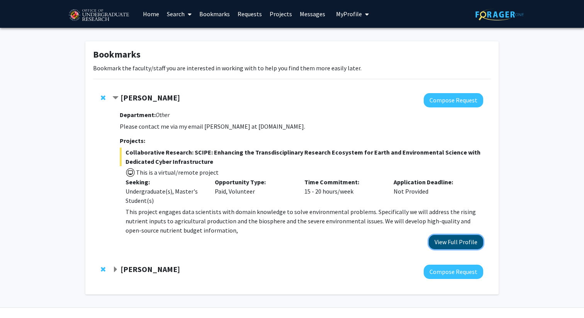
click at [456, 241] on button "View Full Profile" at bounding box center [456, 242] width 54 height 14
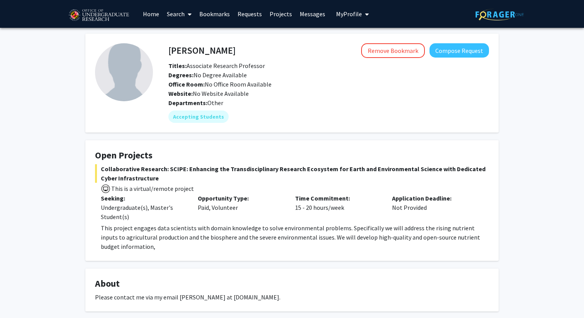
drag, startPoint x: 231, startPoint y: 226, endPoint x: 291, endPoint y: 238, distance: 61.2
click at [291, 238] on p "This project engages data scientists with domain knowledge to solve environment…" at bounding box center [295, 237] width 388 height 28
